Goal: Information Seeking & Learning: Learn about a topic

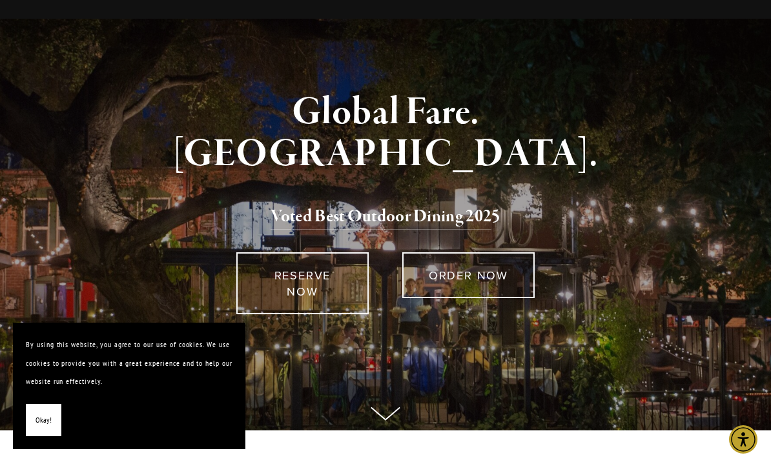
scroll to position [61, 0]
click at [47, 430] on span "Okay!" at bounding box center [44, 420] width 16 height 19
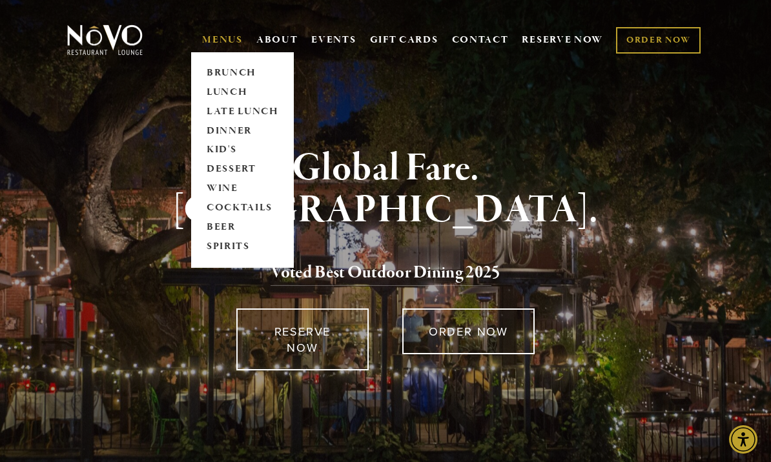
scroll to position [0, 0]
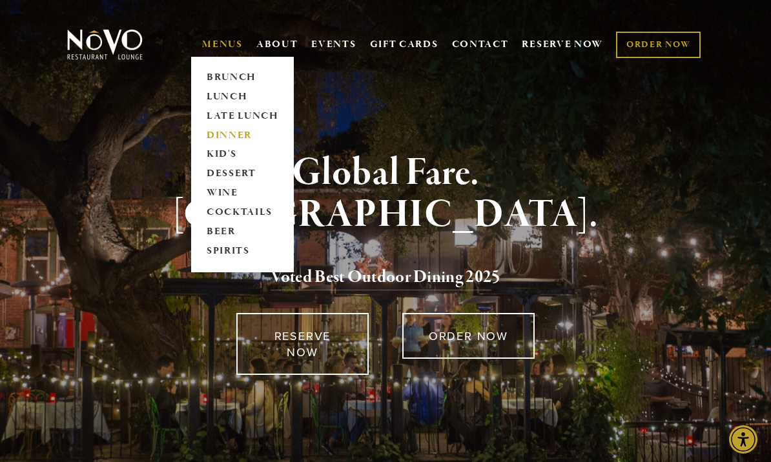
click at [208, 132] on link "DINNER" at bounding box center [242, 135] width 81 height 19
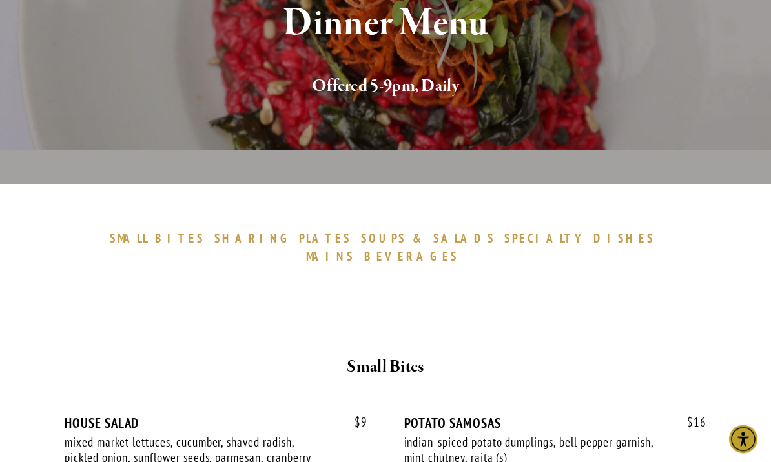
scroll to position [258, 0]
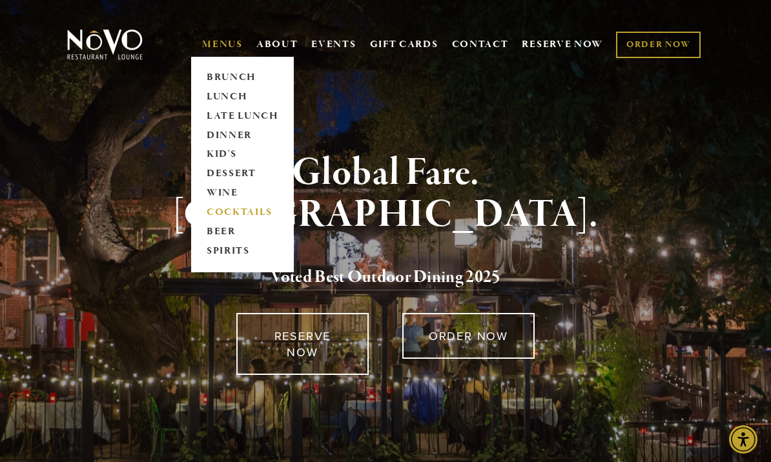
click at [249, 212] on link "COCKTAILS" at bounding box center [242, 212] width 81 height 19
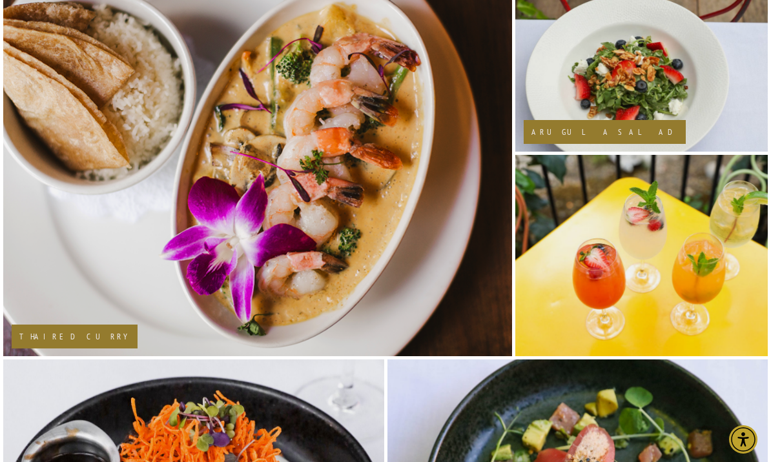
scroll to position [1026, 0]
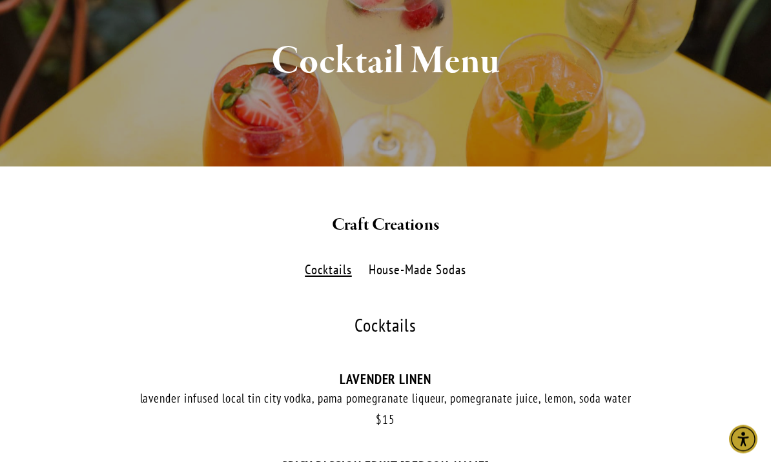
scroll to position [169, 0]
